Goal: Obtain resource: Obtain resource

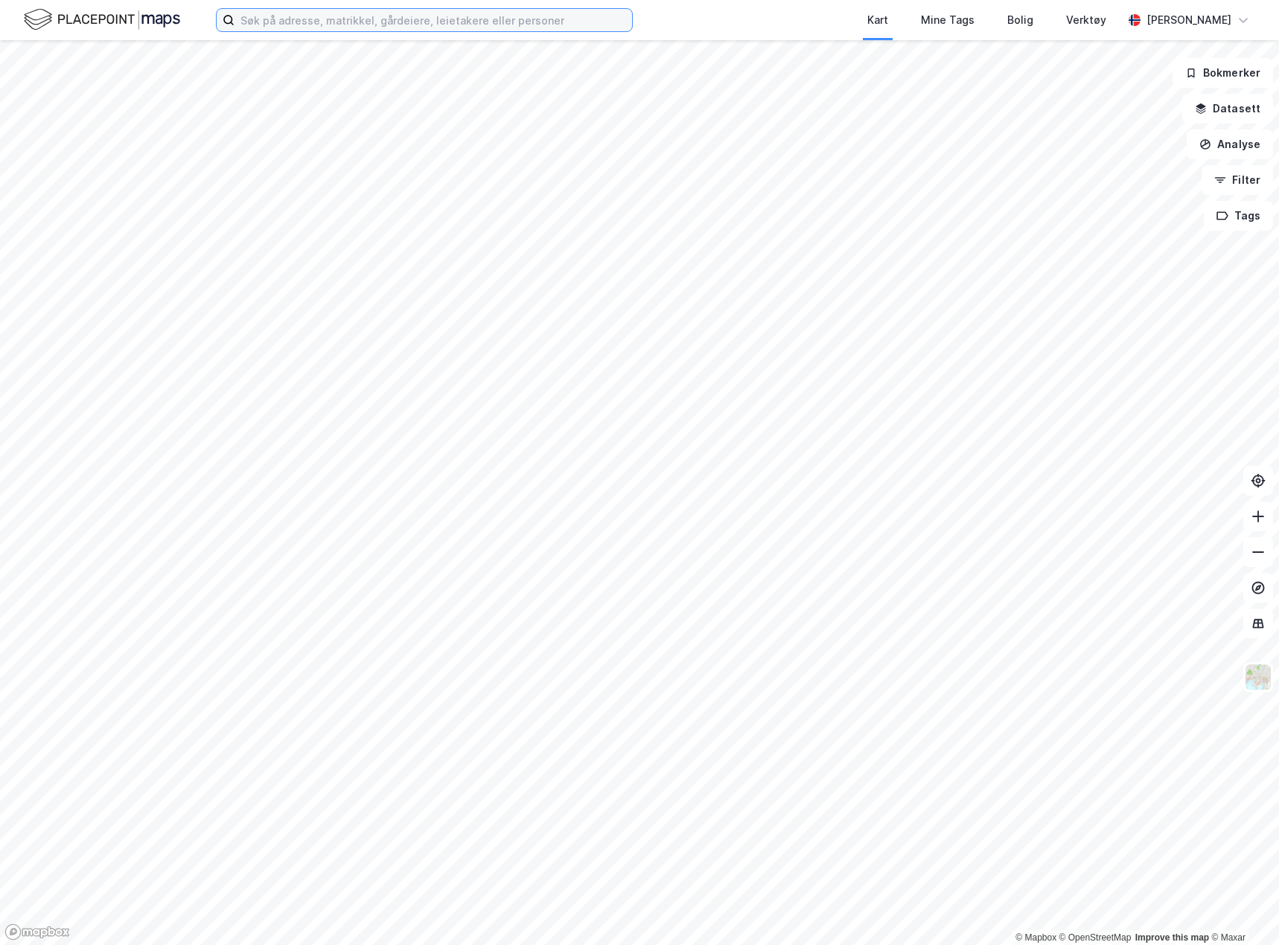
click at [357, 19] on input at bounding box center [433, 20] width 398 height 22
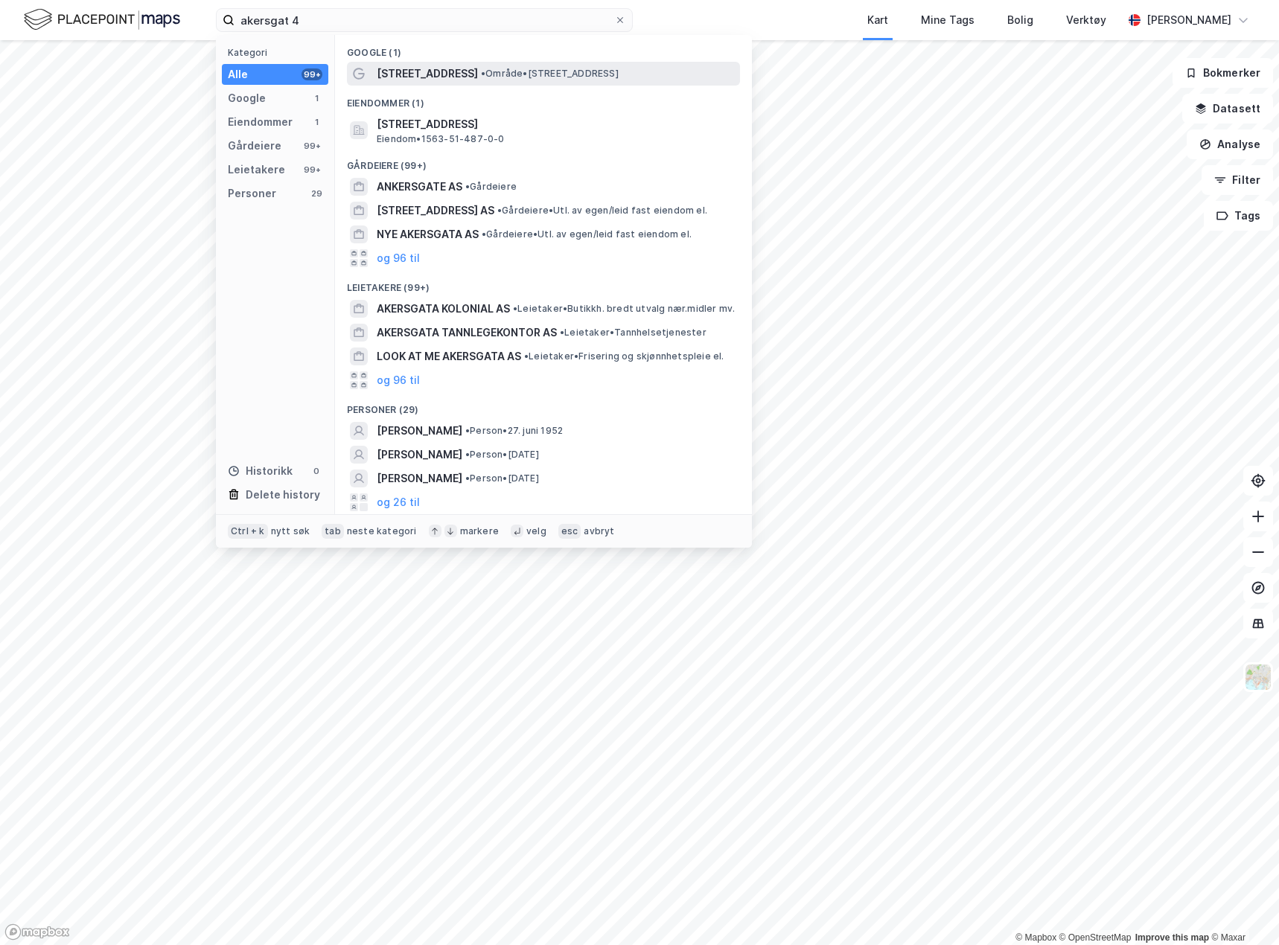
click at [488, 68] on span "• Område • [STREET_ADDRESS]" at bounding box center [550, 74] width 138 height 12
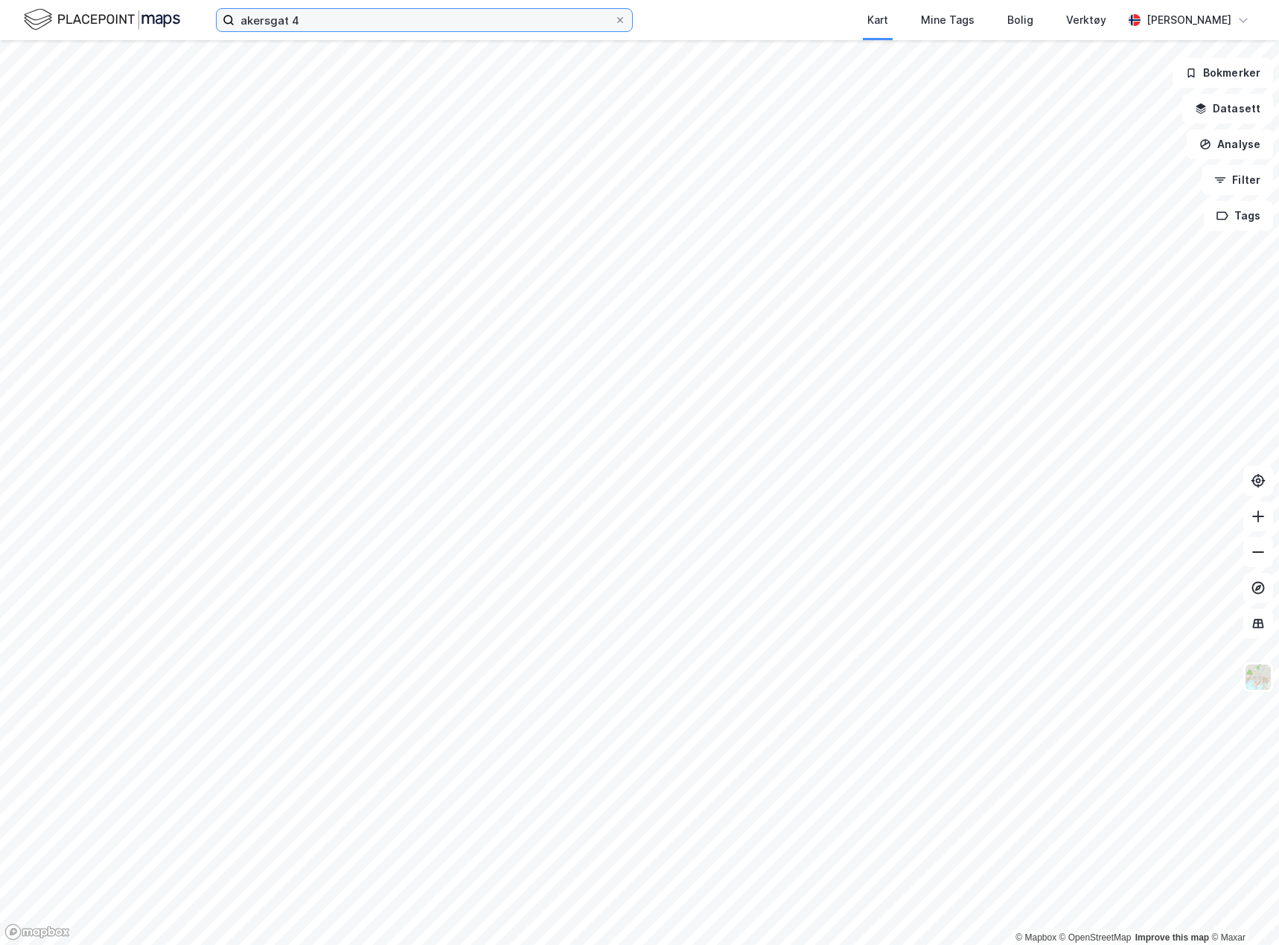
click at [289, 19] on input "akersgat 4" at bounding box center [424, 20] width 380 height 22
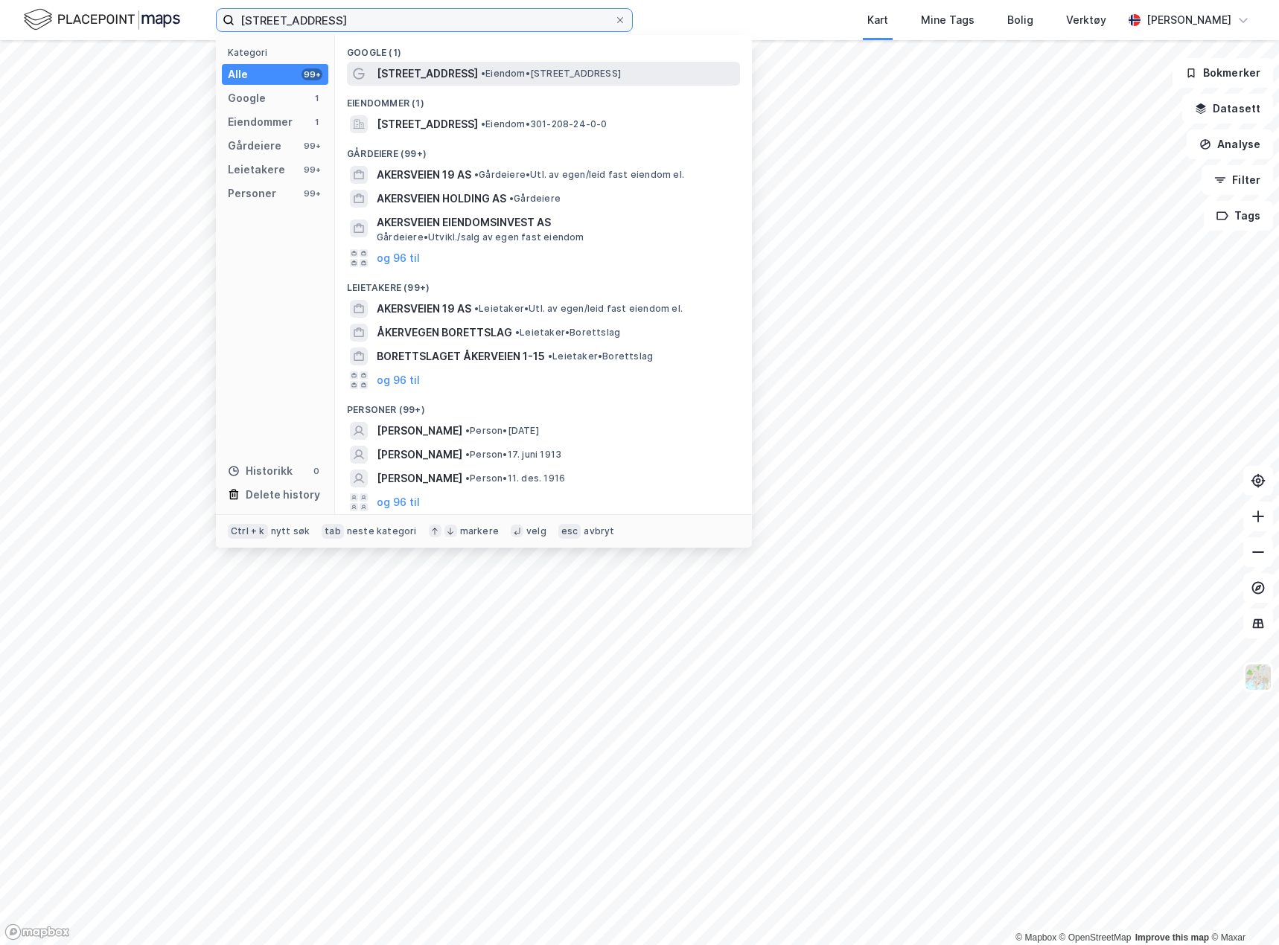
type input "[STREET_ADDRESS]"
click at [499, 71] on span "• Eiendom • [STREET_ADDRESS]" at bounding box center [551, 74] width 140 height 12
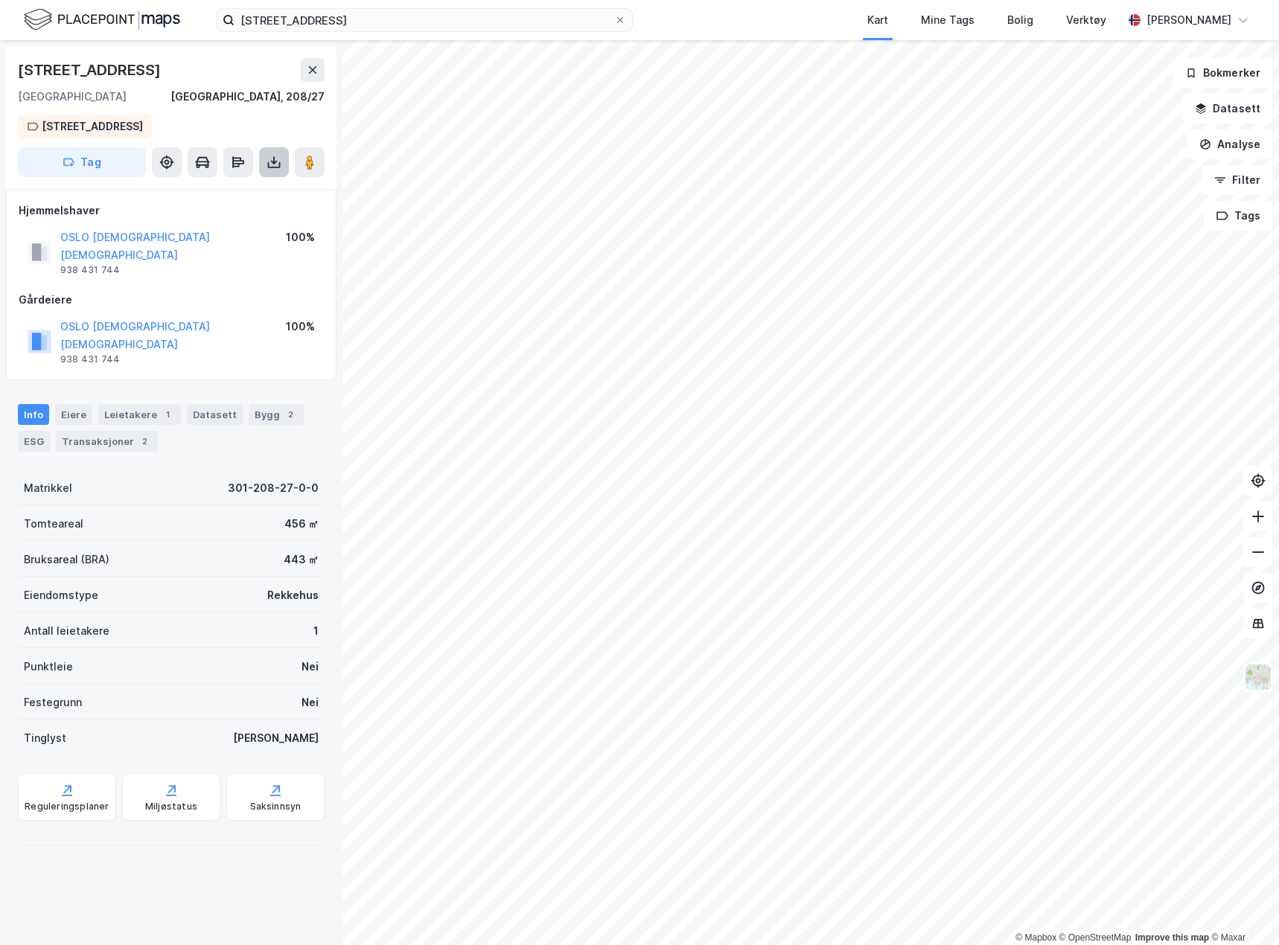
click at [272, 165] on icon at bounding box center [274, 162] width 15 height 15
click at [250, 191] on div "Last ned grunnbok" at bounding box center [209, 192] width 159 height 24
